Goal: Obtain resource: Download file/media

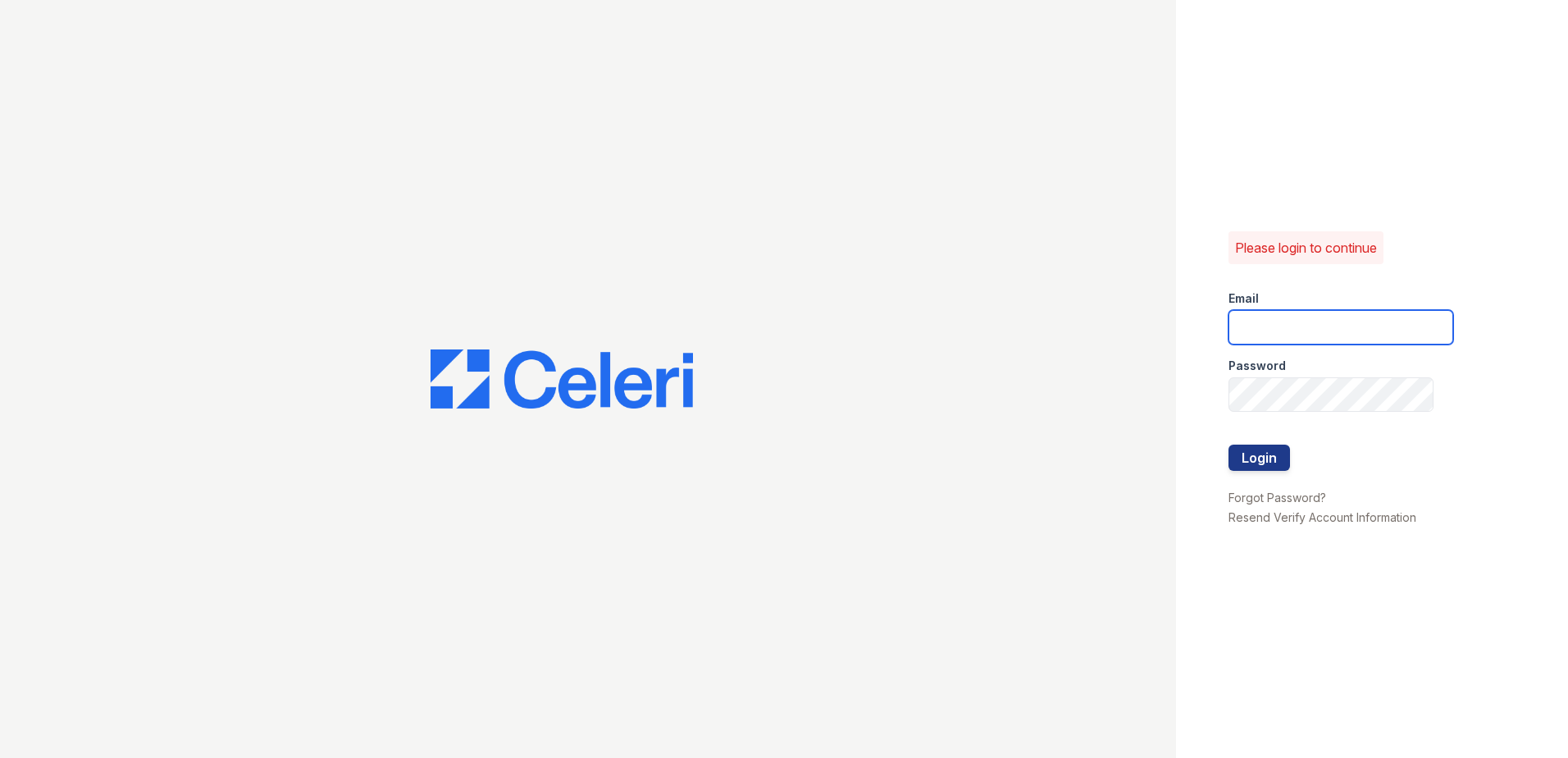
type input "[EMAIL_ADDRESS][DOMAIN_NAME]"
click at [1253, 472] on div at bounding box center [1341, 478] width 225 height 16
click at [1252, 465] on button "Login" at bounding box center [1259, 458] width 62 height 26
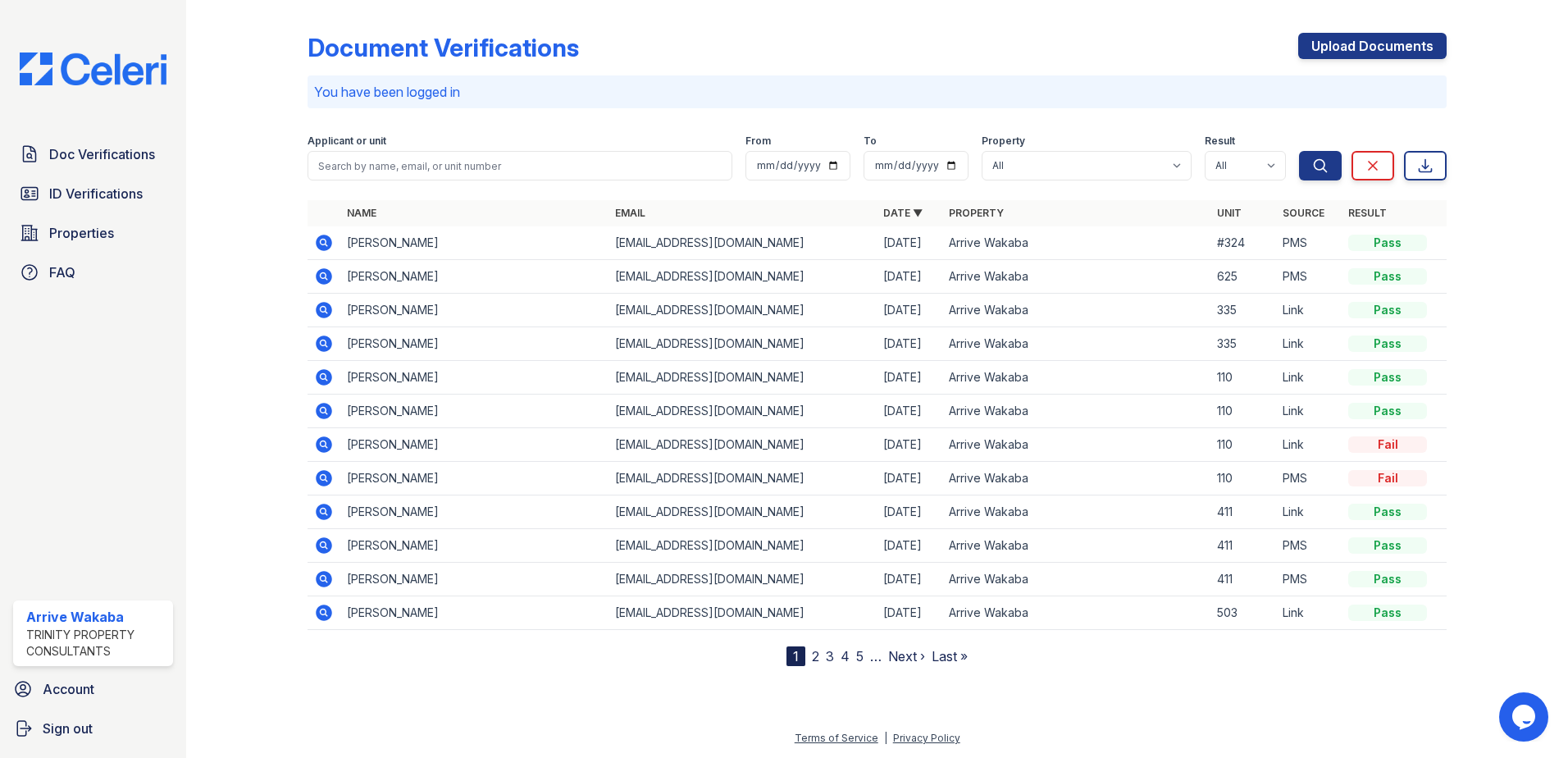
click at [325, 273] on icon at bounding box center [324, 276] width 16 height 16
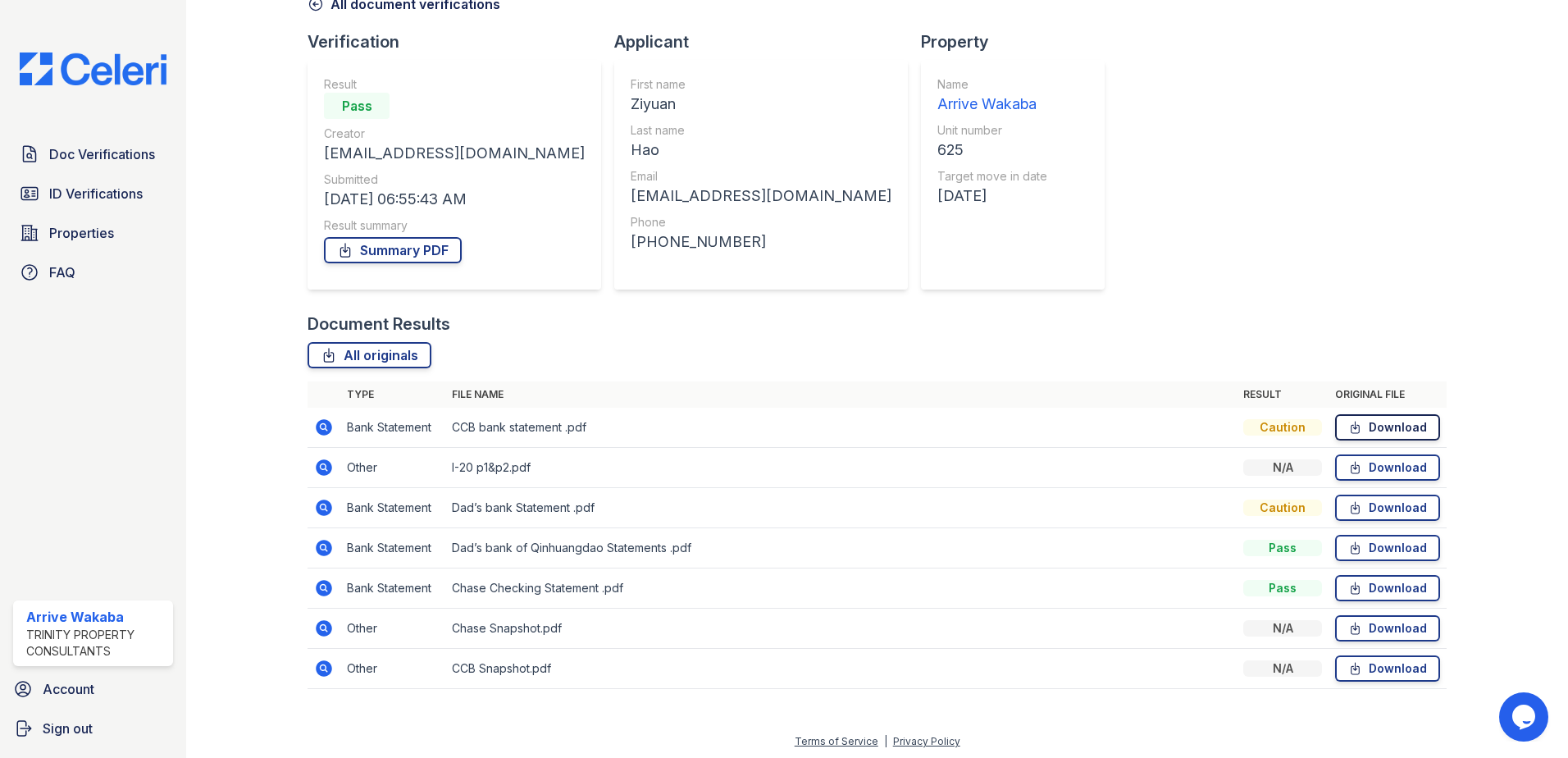
scroll to position [95, 0]
click at [1378, 432] on link "Download" at bounding box center [1387, 424] width 105 height 26
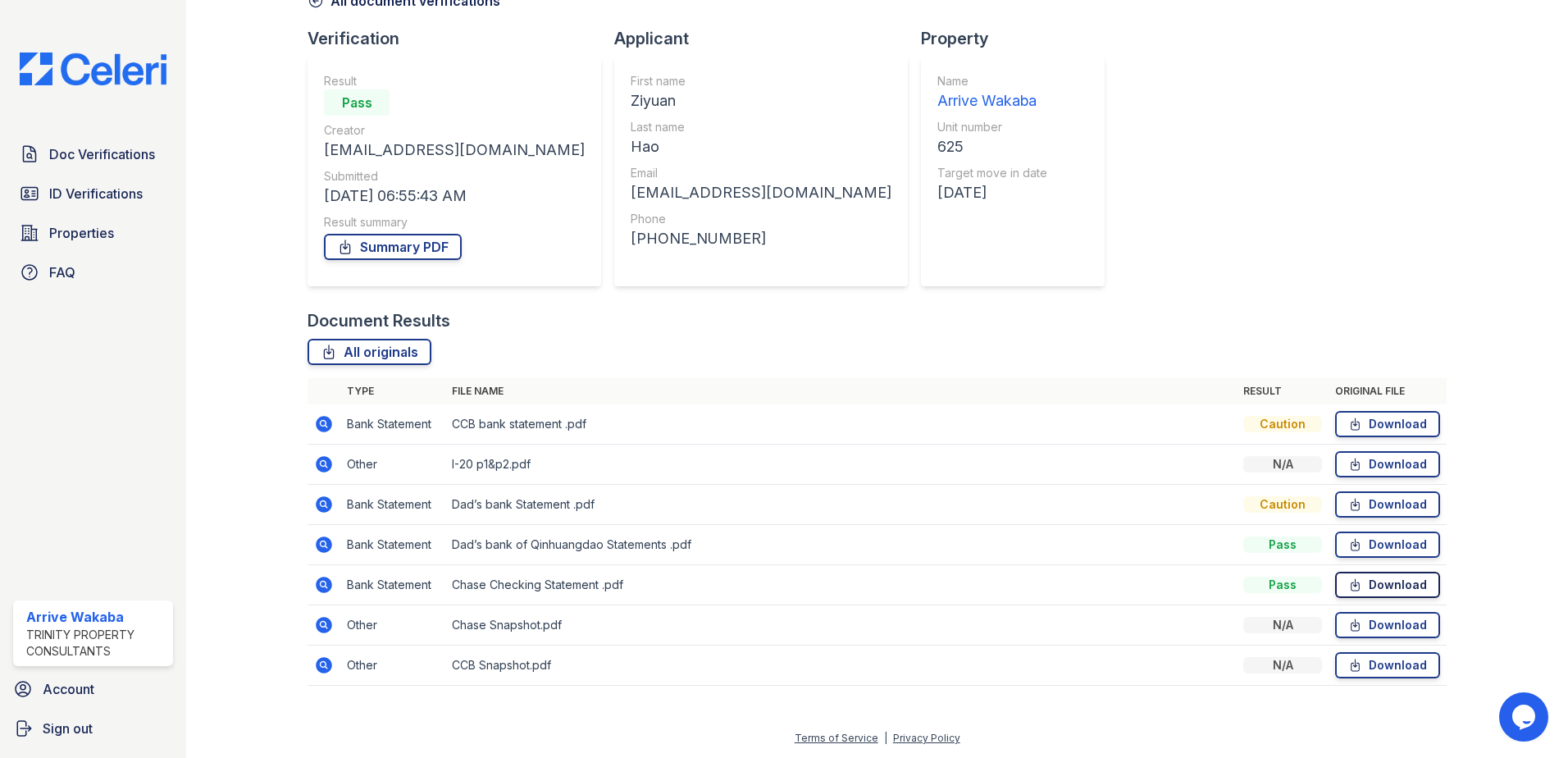
click at [1392, 595] on link "Download" at bounding box center [1387, 584] width 105 height 26
click at [1344, 494] on link "Download" at bounding box center [1387, 504] width 105 height 26
click at [1348, 616] on icon at bounding box center [1355, 624] width 14 height 16
click at [1393, 466] on link "Download" at bounding box center [1387, 464] width 105 height 26
click at [1387, 430] on link "Download" at bounding box center [1387, 424] width 105 height 26
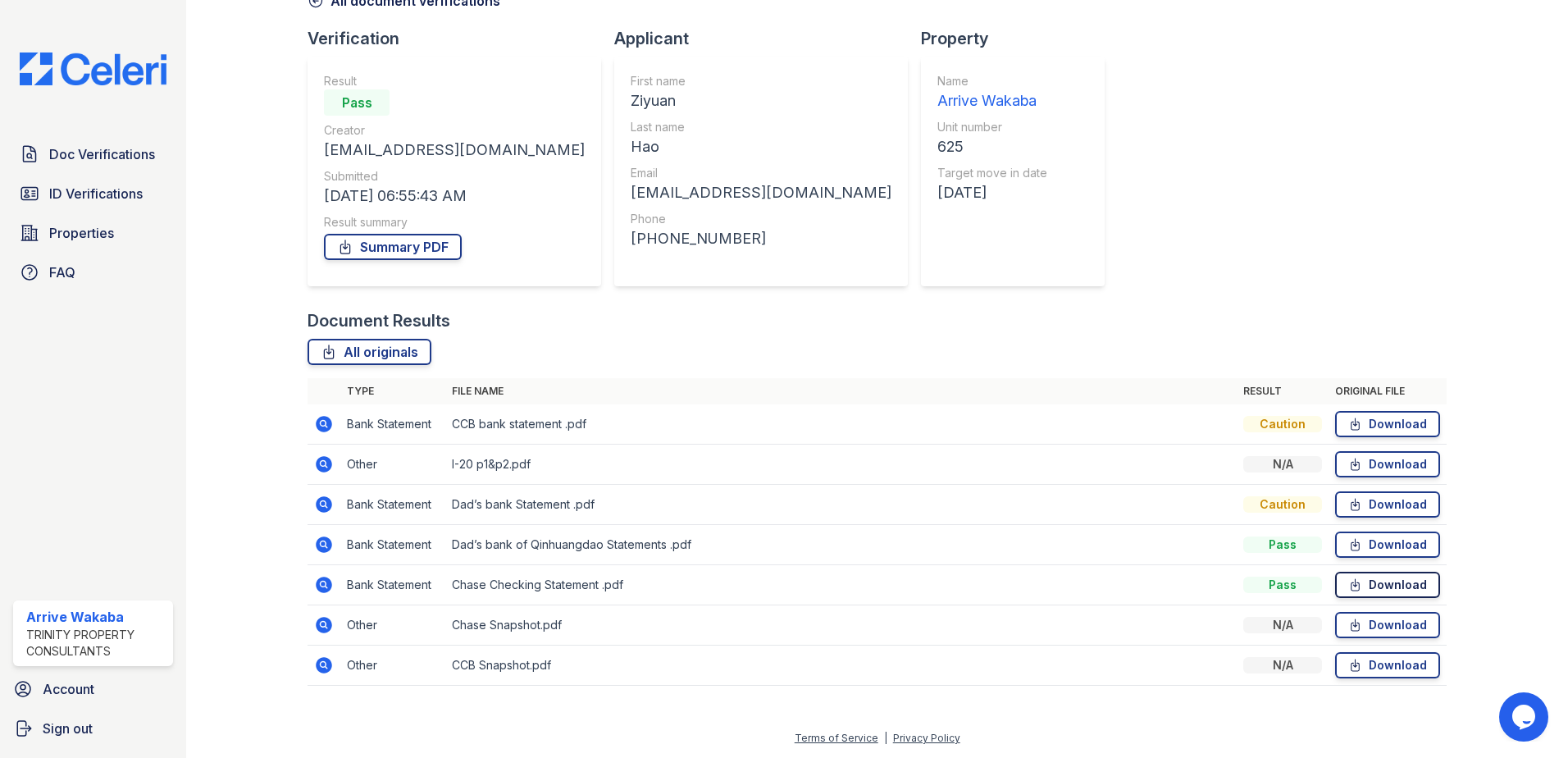
click at [1347, 576] on link "Download" at bounding box center [1387, 584] width 105 height 26
click at [1338, 596] on link "Download" at bounding box center [1387, 584] width 105 height 26
click at [1334, 628] on link "Download" at bounding box center [1387, 624] width 105 height 26
click at [1424, 670] on link "Download" at bounding box center [1387, 665] width 105 height 26
click at [1091, 243] on div "Document Verification 183221 All document verifications Verification Result Pas…" at bounding box center [877, 306] width 1139 height 789
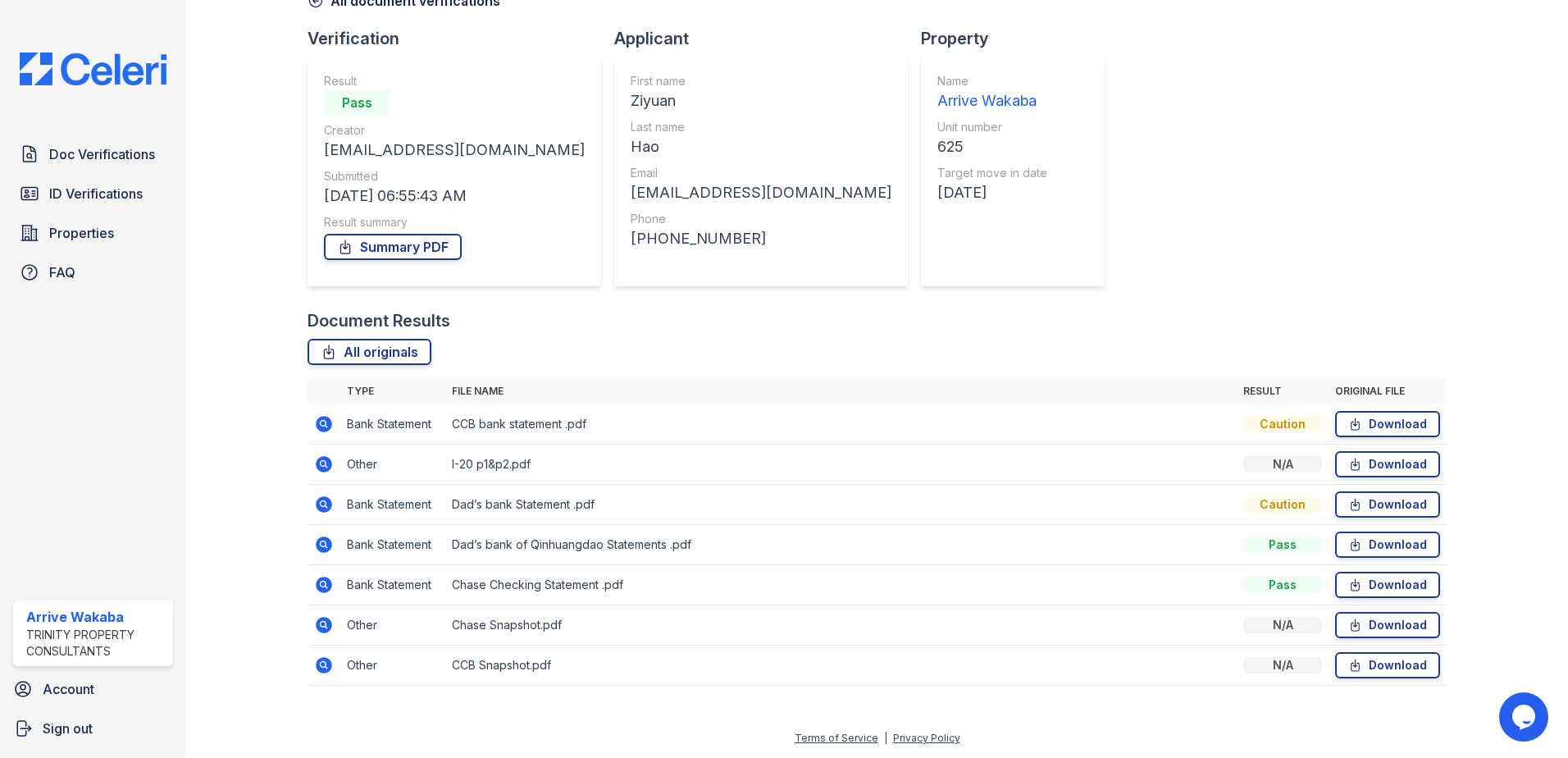
scroll to position [94, 0]
click at [1415, 421] on link "Download" at bounding box center [1387, 425] width 105 height 26
click at [826, 338] on div "Document Results All originals Type File name Result Original file Bank Stateme…" at bounding box center [877, 506] width 1139 height 392
click at [1348, 659] on icon at bounding box center [1355, 665] width 14 height 16
click at [1410, 405] on th "Original file" at bounding box center [1387, 392] width 118 height 26
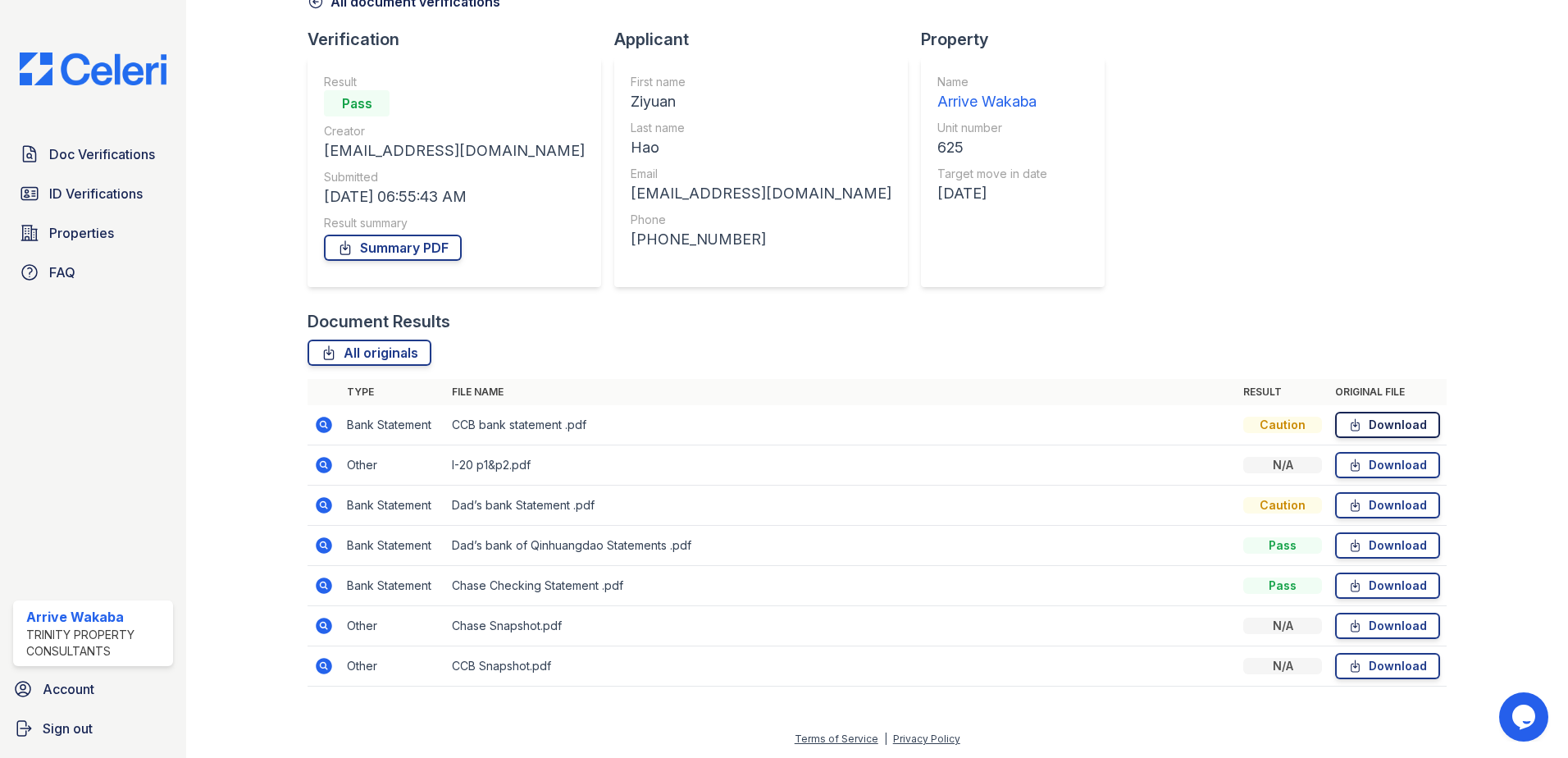
click at [1407, 419] on link "Download" at bounding box center [1387, 425] width 105 height 26
click at [1382, 465] on link "Download" at bounding box center [1387, 465] width 105 height 26
click at [1368, 505] on link "Download" at bounding box center [1387, 505] width 105 height 26
click at [1348, 426] on icon at bounding box center [1355, 425] width 14 height 16
click at [1335, 617] on link "Download" at bounding box center [1387, 625] width 105 height 26
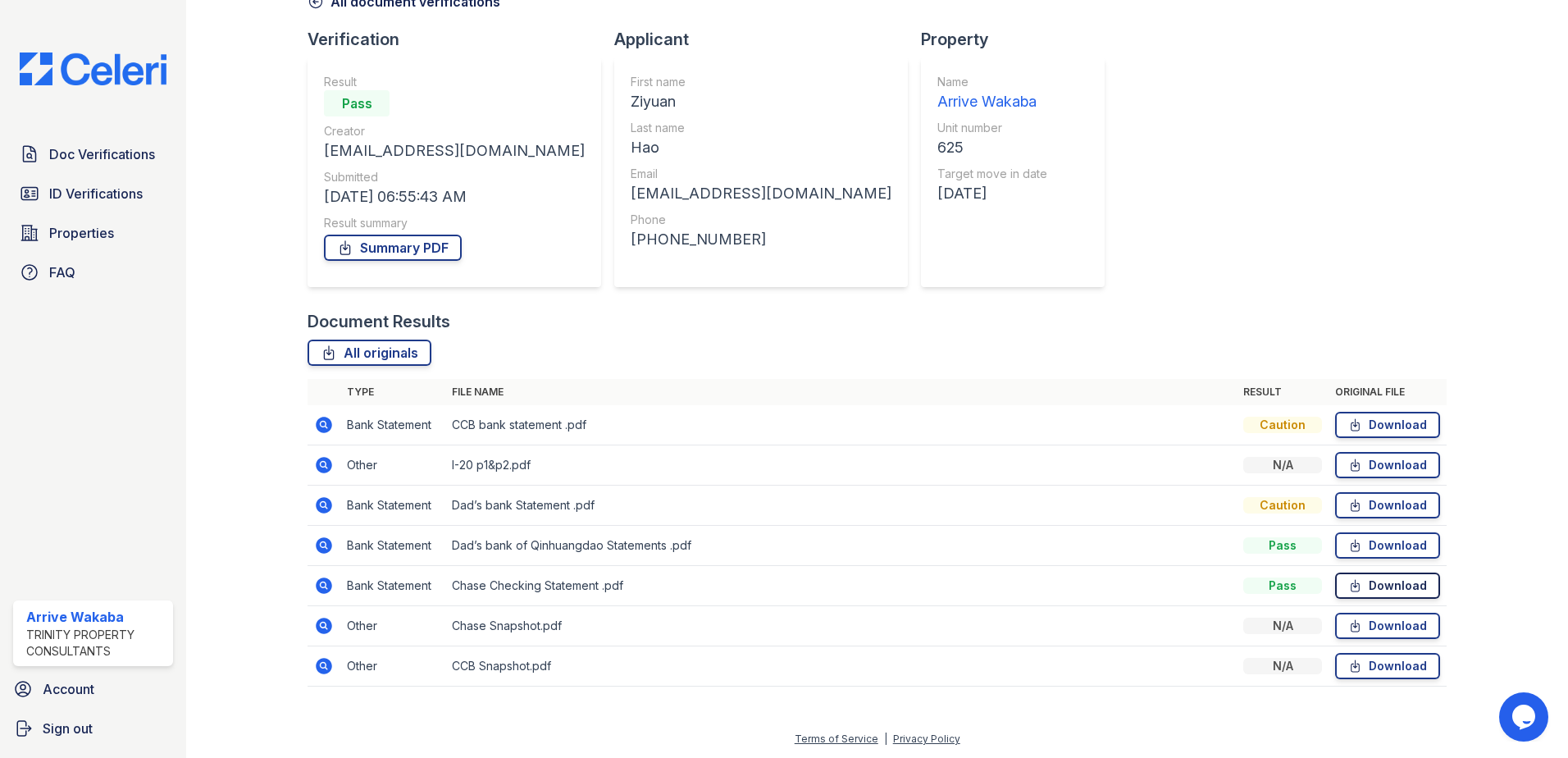
click at [1350, 587] on icon at bounding box center [1355, 585] width 14 height 16
click at [89, 198] on span "ID Verifications" at bounding box center [96, 194] width 94 height 20
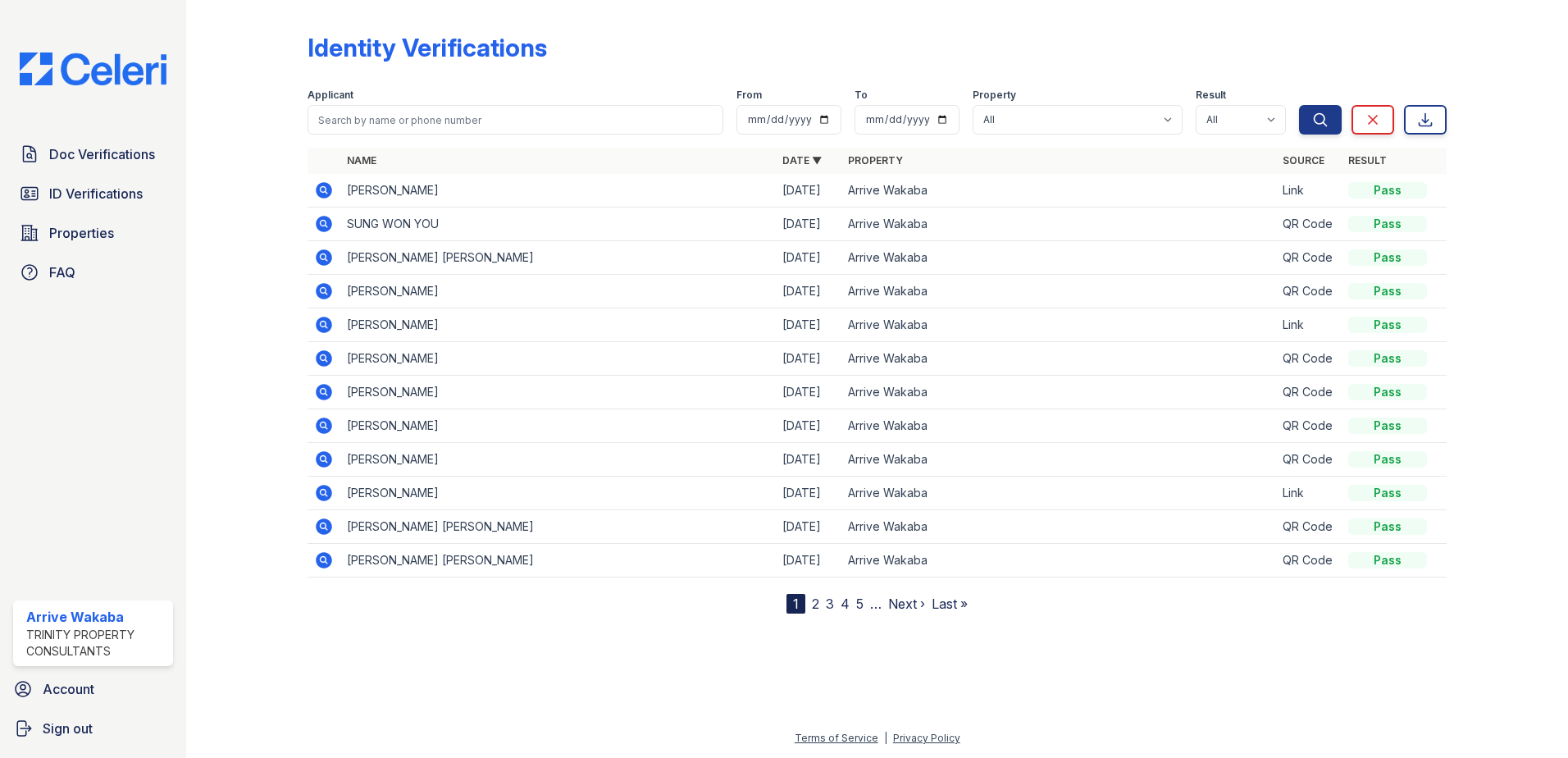
click at [324, 194] on icon at bounding box center [324, 190] width 16 height 16
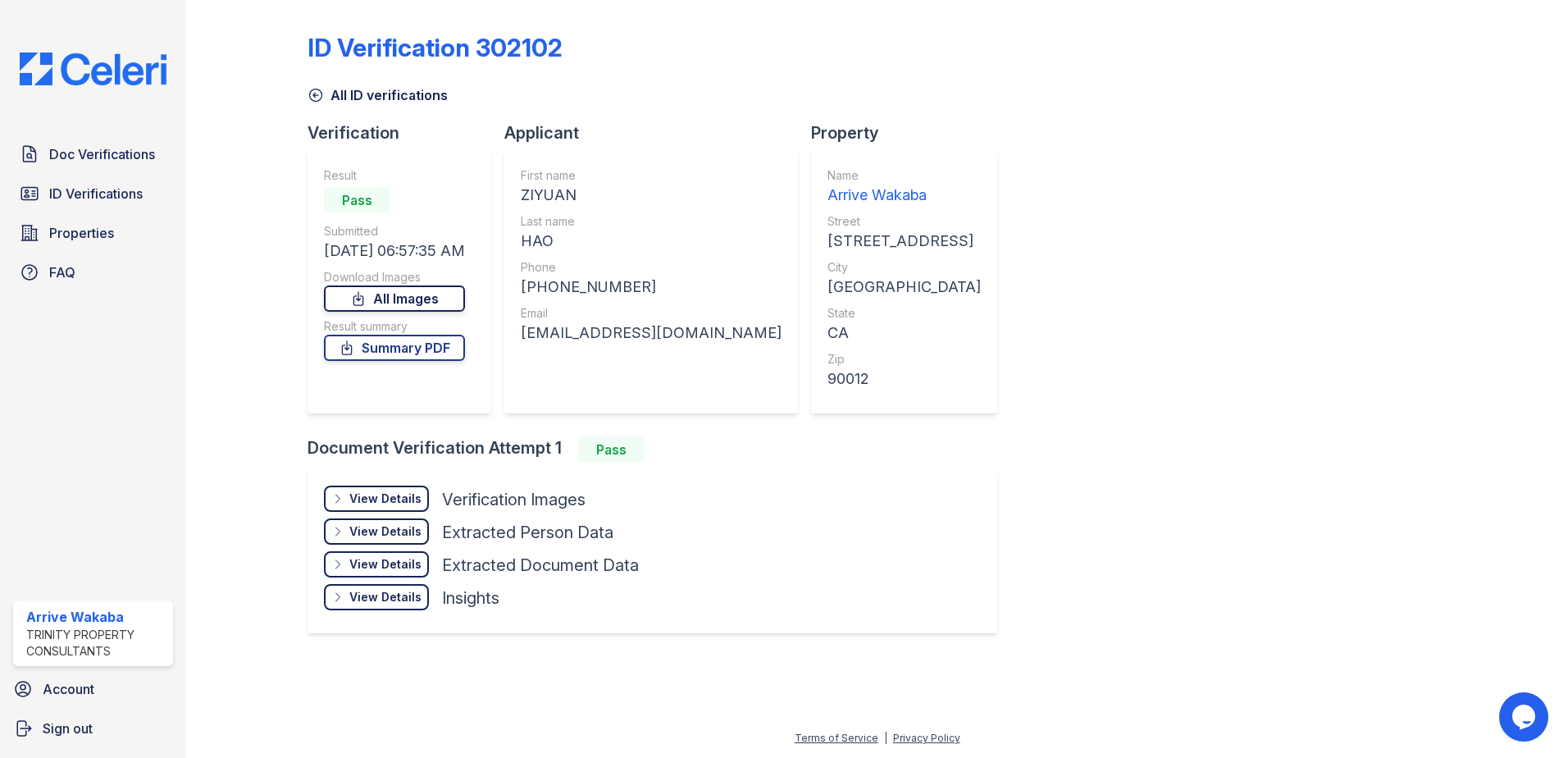
click at [410, 292] on link "All Images" at bounding box center [394, 299] width 141 height 26
click at [1108, 251] on div "ID Verification 302102 All ID verifications Verification Result Pass Submitted …" at bounding box center [877, 332] width 1139 height 649
click at [362, 360] on link "Summary PDF" at bounding box center [394, 347] width 141 height 26
click at [89, 153] on span "Doc Verifications" at bounding box center [102, 154] width 106 height 20
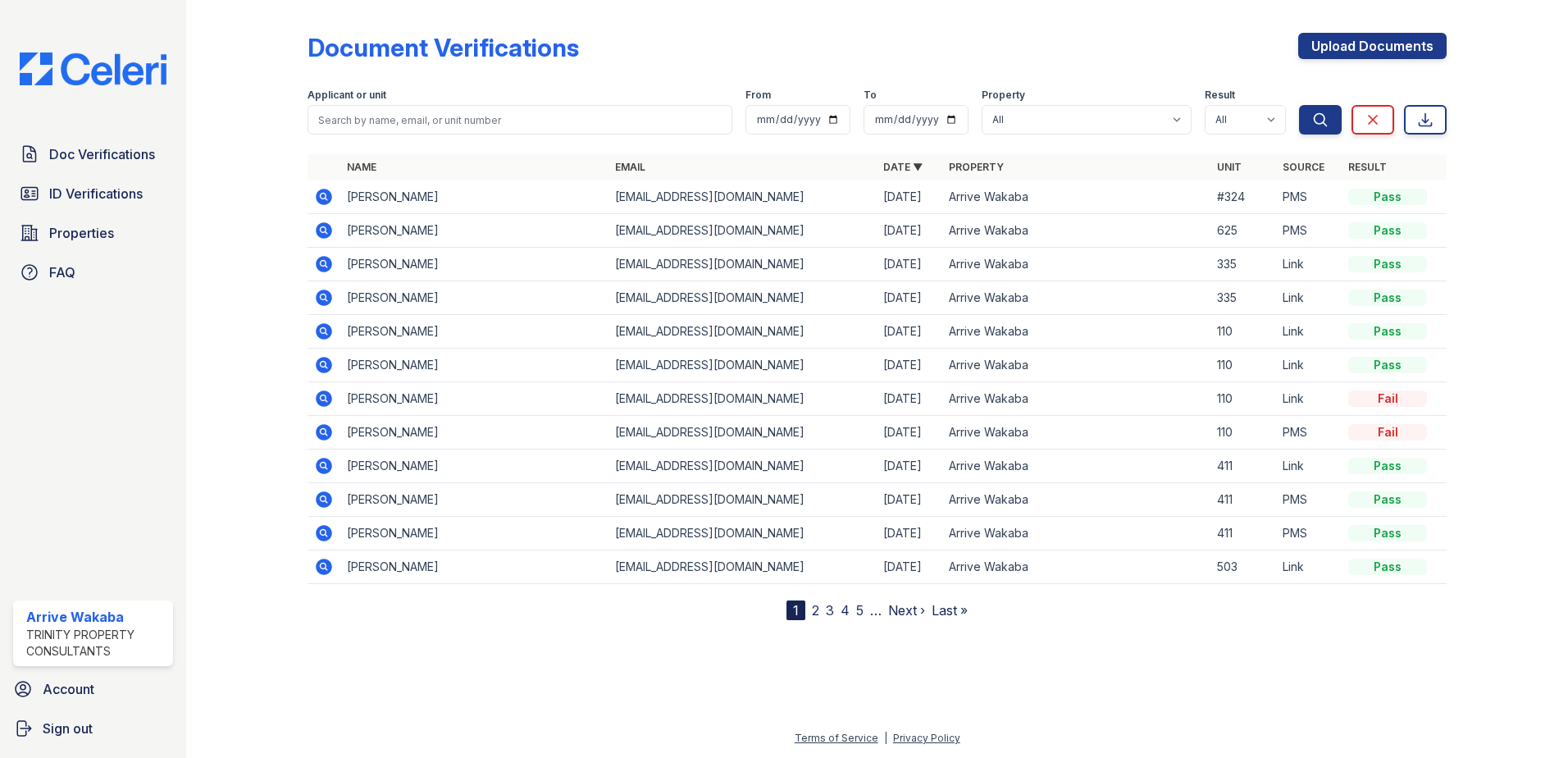
click at [324, 225] on icon at bounding box center [324, 230] width 16 height 16
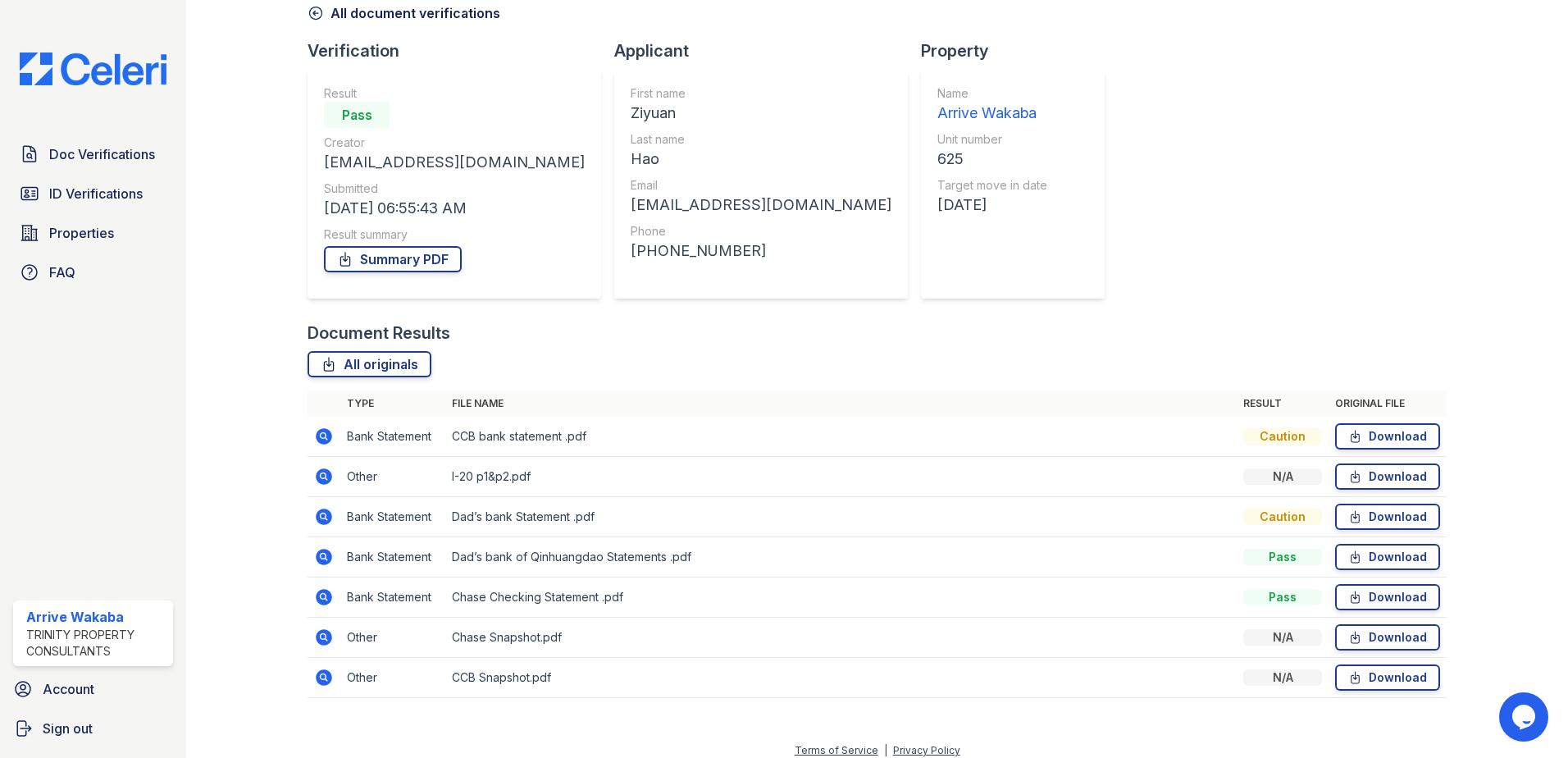
scroll to position [95, 0]
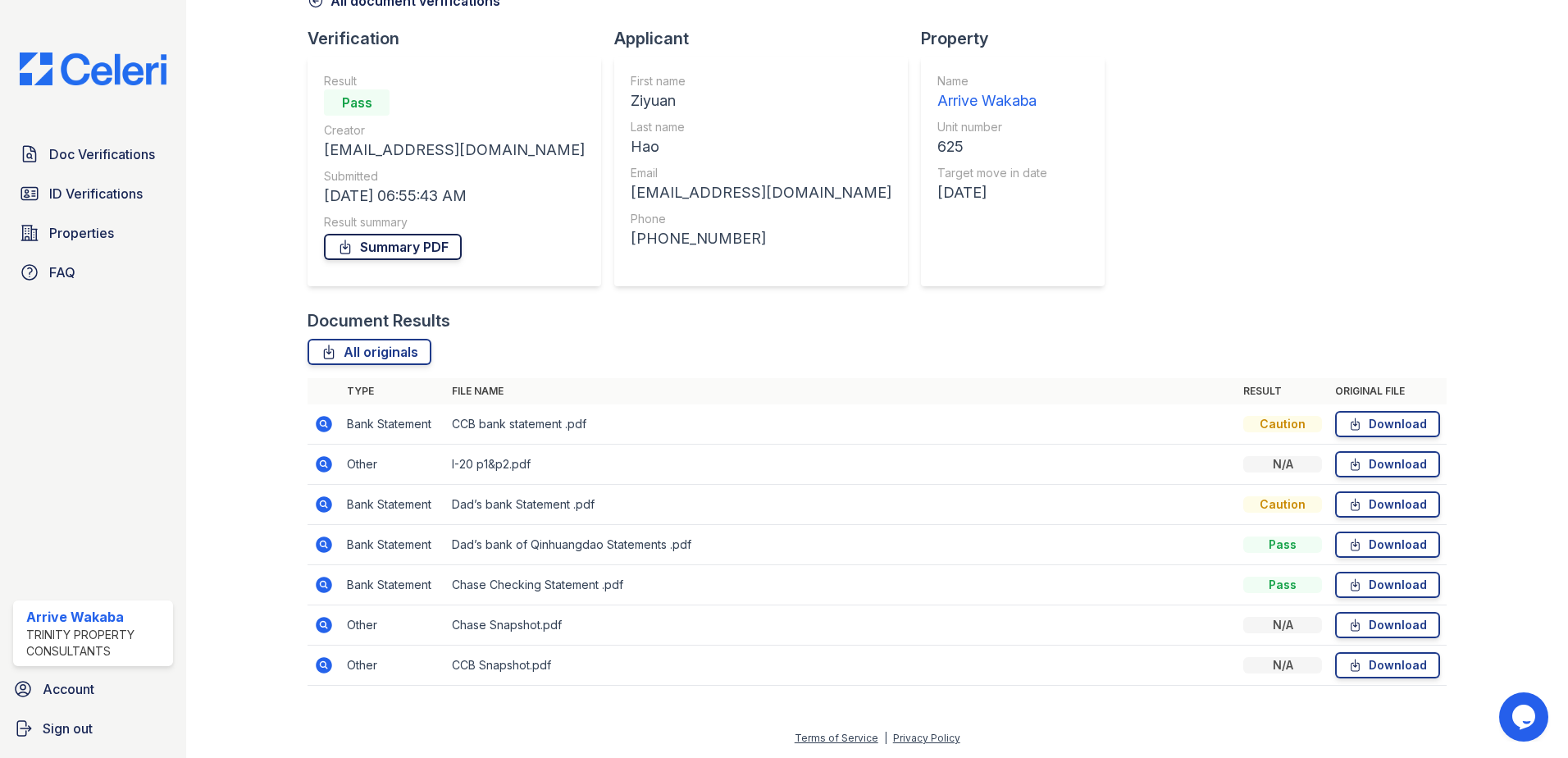
click at [409, 254] on link "Summary PDF" at bounding box center [392, 247] width 138 height 26
